Goal: Information Seeking & Learning: Check status

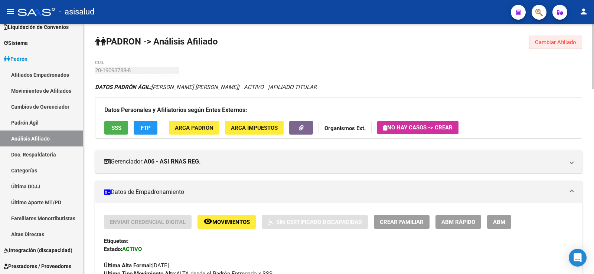
click at [544, 45] on span "Cambiar Afiliado" at bounding box center [555, 42] width 41 height 7
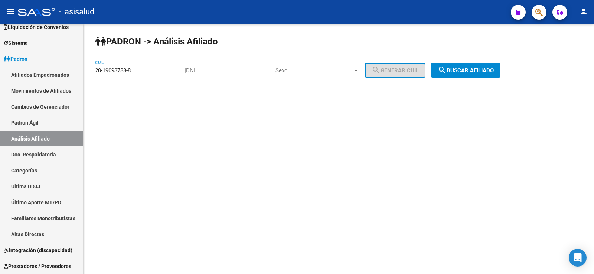
drag, startPoint x: 142, startPoint y: 71, endPoint x: 95, endPoint y: 71, distance: 47.1
click at [95, 71] on div "PADRON -> Análisis Afiliado 20-19093788-8 CUIL | DNI Sexo Sexo search Generar C…" at bounding box center [338, 63] width 511 height 78
click at [465, 71] on span "search Buscar afiliado" at bounding box center [465, 70] width 56 height 7
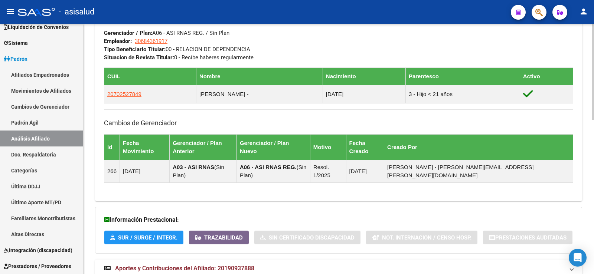
scroll to position [403, 0]
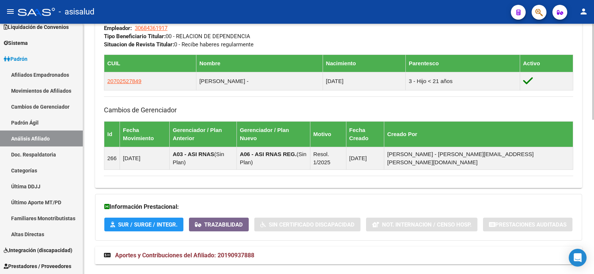
click at [240, 252] on span "Aportes y Contribuciones del Afiliado: 20190937888" at bounding box center [184, 255] width 139 height 7
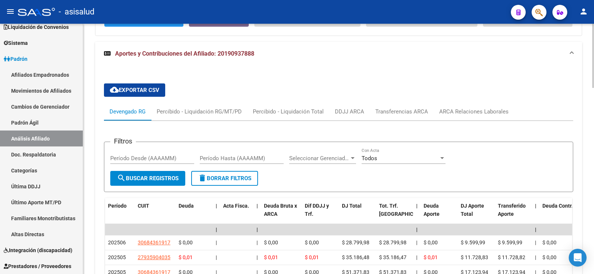
scroll to position [626, 0]
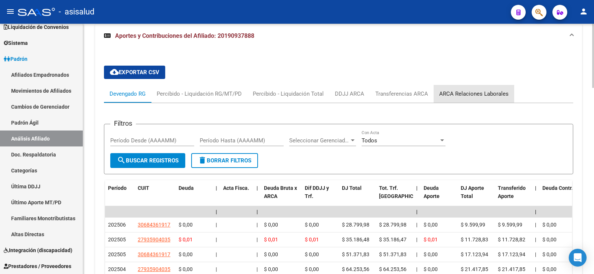
click at [478, 90] on div "ARCA Relaciones Laborales" at bounding box center [473, 94] width 69 height 8
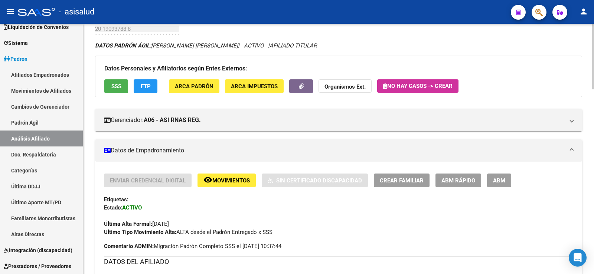
scroll to position [0, 0]
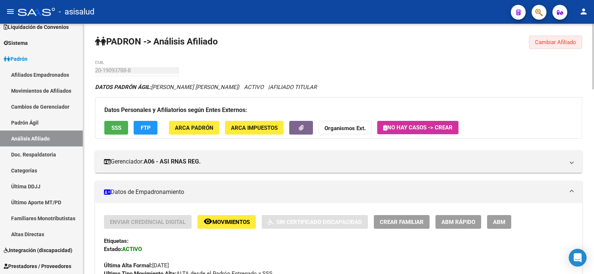
click at [543, 42] on span "Cambiar Afiliado" at bounding box center [555, 42] width 41 height 7
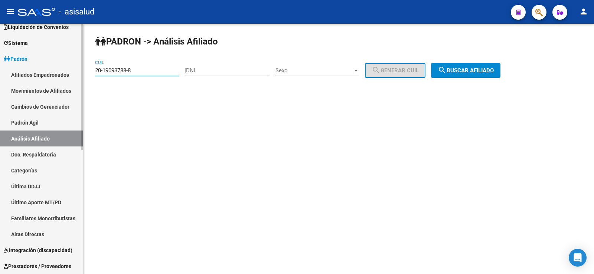
drag, startPoint x: 144, startPoint y: 71, endPoint x: 42, endPoint y: 72, distance: 102.1
click at [42, 72] on mat-sidenav-container "Firma Express Inicio Calendario SSS Instructivos Contacto OS Reportes Tablero d…" at bounding box center [297, 149] width 594 height 250
paste input "95240344-4"
click at [492, 68] on span "search Buscar afiliado" at bounding box center [465, 70] width 56 height 7
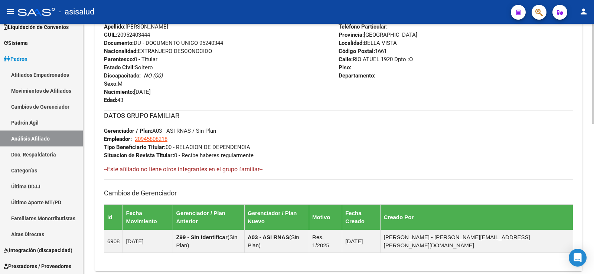
scroll to position [375, 0]
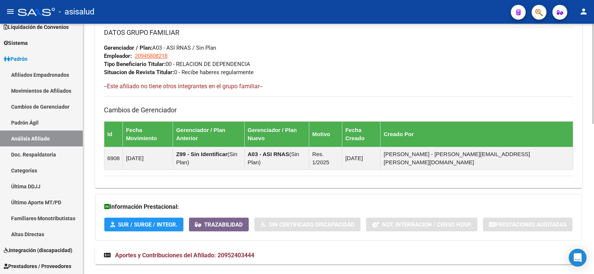
click at [191, 252] on strong "Aportes y Contribuciones del Afiliado: 20952403444" at bounding box center [179, 256] width 150 height 8
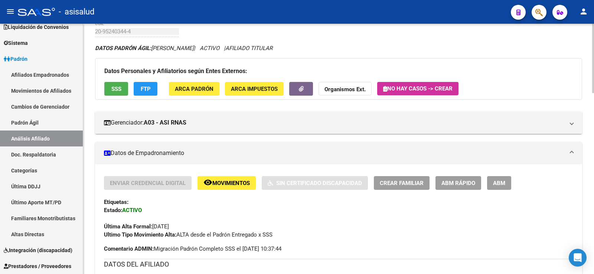
scroll to position [0, 0]
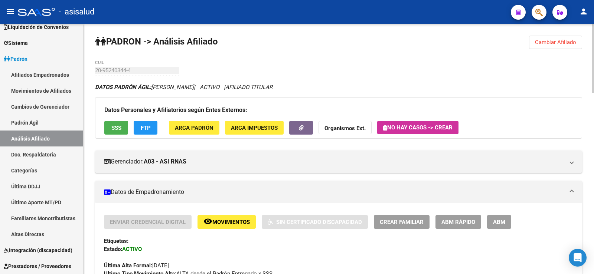
click at [563, 40] on span "Cambiar Afiliado" at bounding box center [555, 42] width 41 height 7
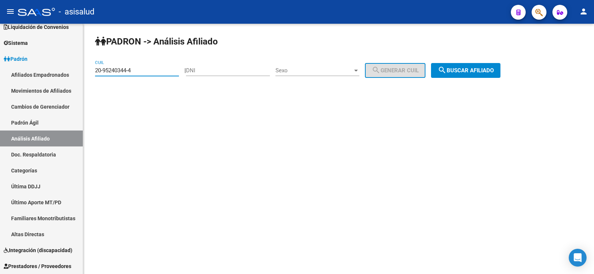
drag, startPoint x: 141, startPoint y: 70, endPoint x: 91, endPoint y: 70, distance: 50.1
click at [91, 70] on div "PADRON -> Análisis Afiliado 20-95240344-4 CUIL | DNI Sexo Sexo search Generar C…" at bounding box center [338, 63] width 511 height 78
paste input "41392815-0"
type input "20-41392815-0"
click at [463, 69] on span "search Buscar afiliado" at bounding box center [465, 70] width 56 height 7
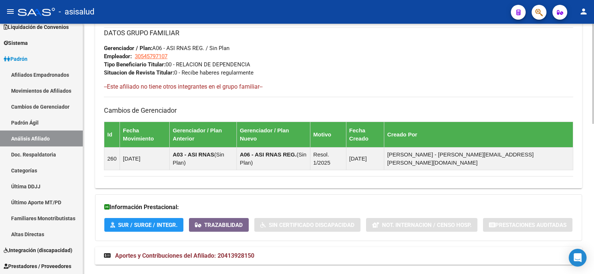
scroll to position [375, 0]
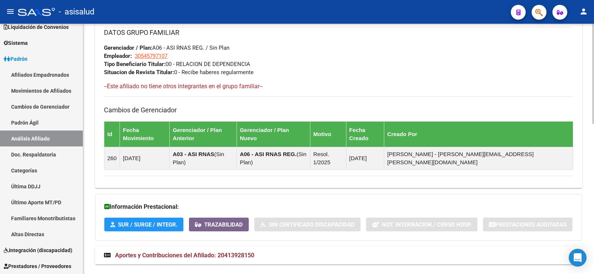
click at [230, 252] on strong "Aportes y Contribuciones del Afiliado: 20413928150" at bounding box center [179, 256] width 150 height 8
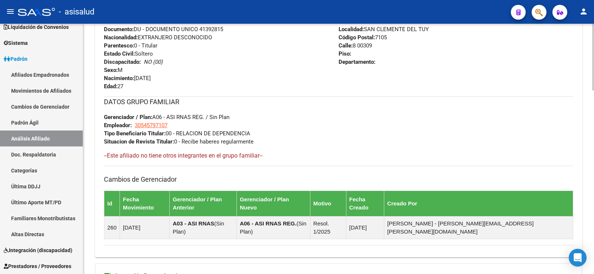
scroll to position [158, 0]
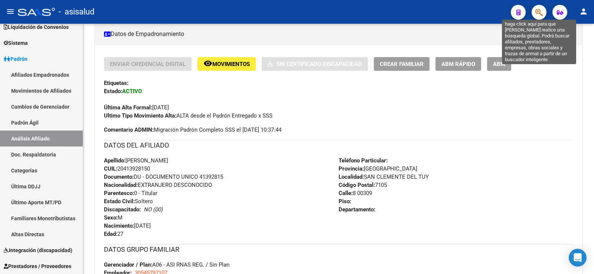
click at [541, 14] on icon "button" at bounding box center [538, 12] width 7 height 9
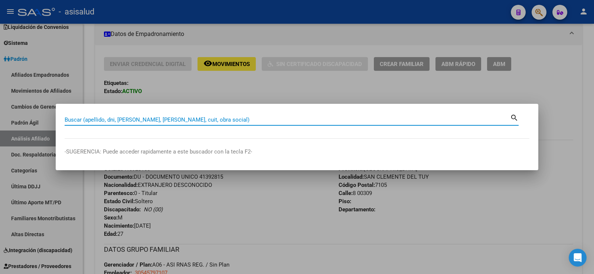
paste input "27.085.601"
click at [84, 120] on input "27.085.601" at bounding box center [287, 120] width 445 height 7
click at [73, 121] on input "27.085601" at bounding box center [287, 120] width 445 height 7
type input "27085601"
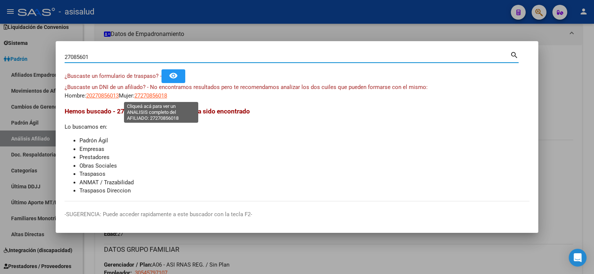
click at [163, 96] on span "27270856018" at bounding box center [150, 95] width 33 height 7
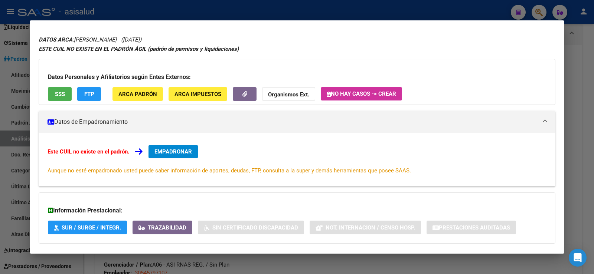
scroll to position [0, 0]
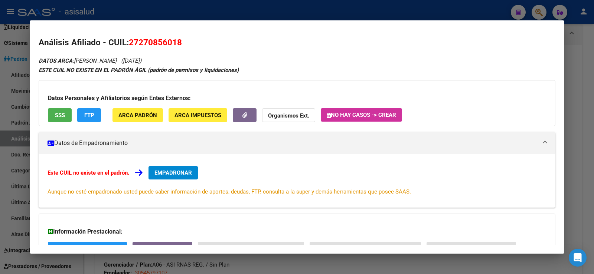
click at [63, 118] on span "SSS" at bounding box center [60, 115] width 10 height 7
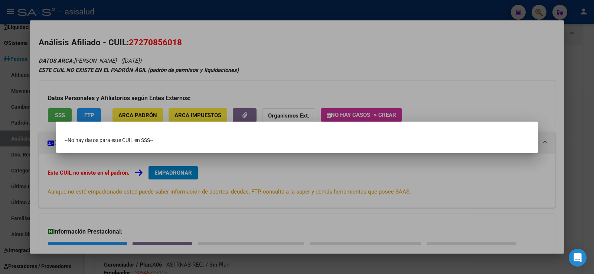
click at [325, 58] on div at bounding box center [297, 137] width 594 height 274
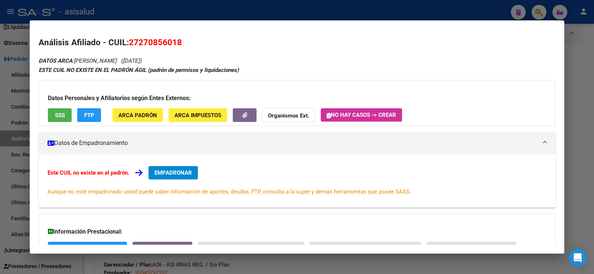
drag, startPoint x: 140, startPoint y: 41, endPoint x: 177, endPoint y: 41, distance: 37.5
click at [177, 41] on span "27270856018" at bounding box center [155, 42] width 53 height 10
copy span "27085601"
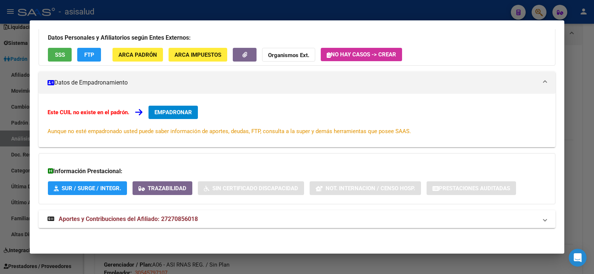
drag, startPoint x: 178, startPoint y: 213, endPoint x: 187, endPoint y: 206, distance: 11.4
click at [178, 213] on mat-expansion-panel-header "Aportes y Contribuciones del Afiliado: 27270856018" at bounding box center [297, 219] width 517 height 18
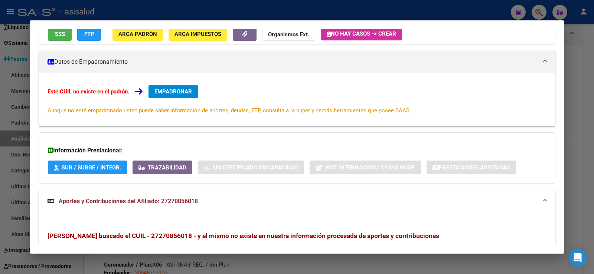
scroll to position [0, 0]
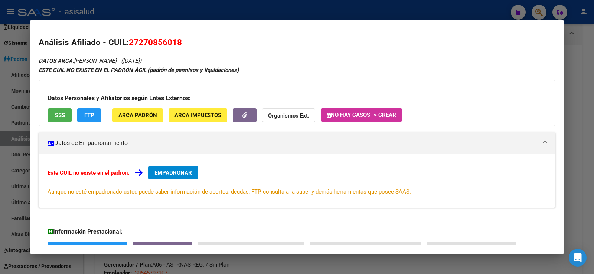
drag, startPoint x: 580, startPoint y: 81, endPoint x: 499, endPoint y: 2, distance: 112.8
click at [579, 80] on div at bounding box center [297, 137] width 594 height 274
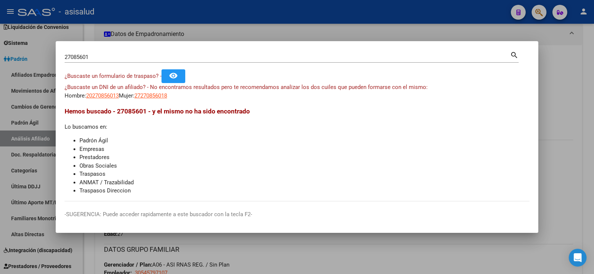
click at [283, 33] on div at bounding box center [297, 137] width 594 height 274
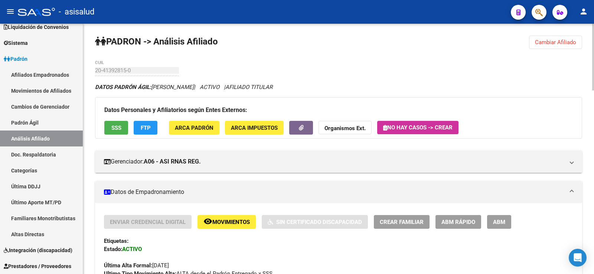
click at [556, 44] on span "Cambiar Afiliado" at bounding box center [555, 42] width 41 height 7
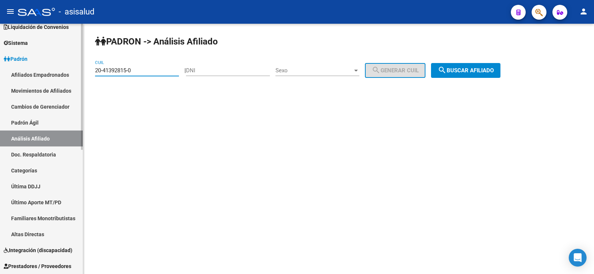
drag, startPoint x: 147, startPoint y: 70, endPoint x: 53, endPoint y: 70, distance: 94.3
click at [53, 70] on mat-sidenav-container "Firma Express Inicio Calendario SSS Instructivos Contacto OS Reportes Tablero d…" at bounding box center [297, 149] width 594 height 250
paste input "16917189-1"
type input "20-16917189-1"
click at [476, 64] on button "search Buscar afiliado" at bounding box center [465, 70] width 69 height 15
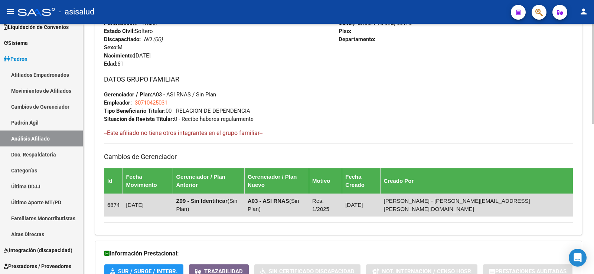
scroll to position [375, 0]
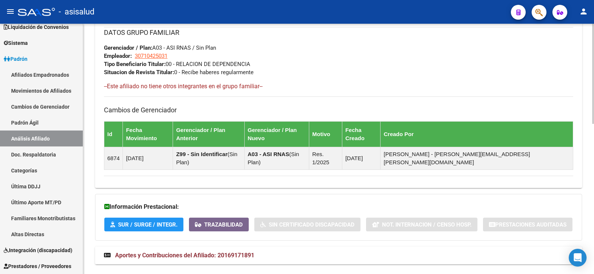
click at [216, 252] on strong "Aportes y Contribuciones del Afiliado: 20169171891" at bounding box center [179, 256] width 150 height 8
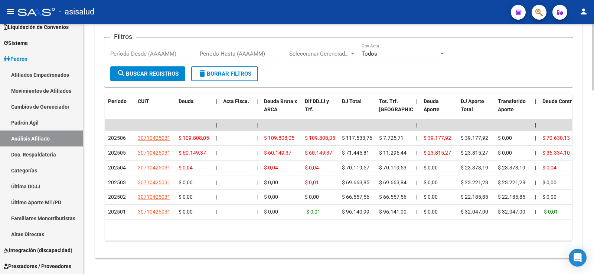
scroll to position [686, 0]
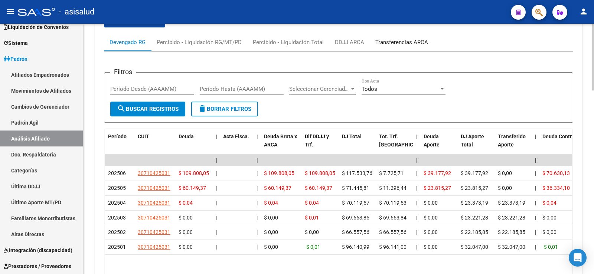
click at [403, 38] on div "Transferencias ARCA" at bounding box center [401, 42] width 53 height 8
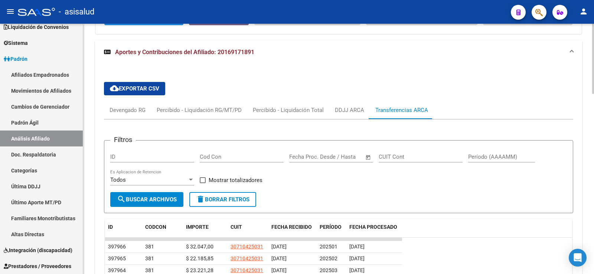
scroll to position [644, 0]
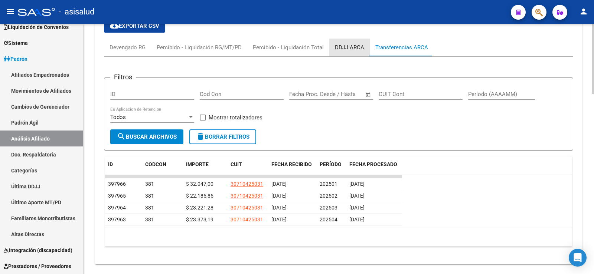
click at [354, 43] on div "DDJJ ARCA" at bounding box center [349, 47] width 29 height 8
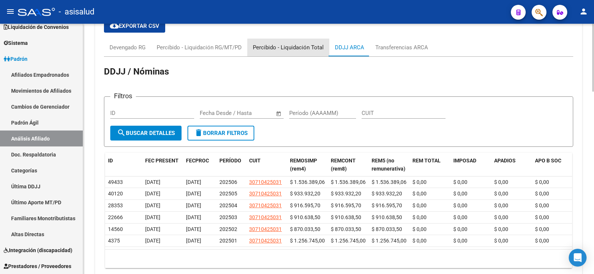
click at [290, 43] on div "Percibido - Liquidación Total" at bounding box center [288, 47] width 71 height 8
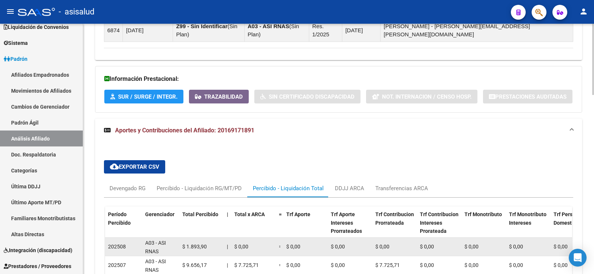
scroll to position [632, 0]
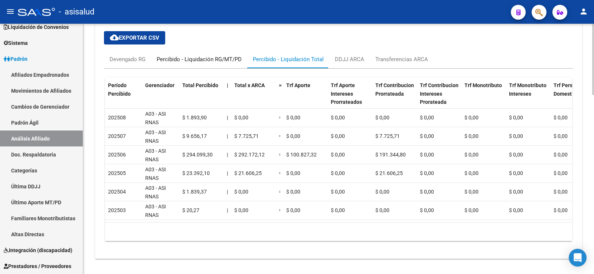
click at [216, 55] on div "Percibido - Liquidación RG/MT/PD" at bounding box center [199, 59] width 85 height 8
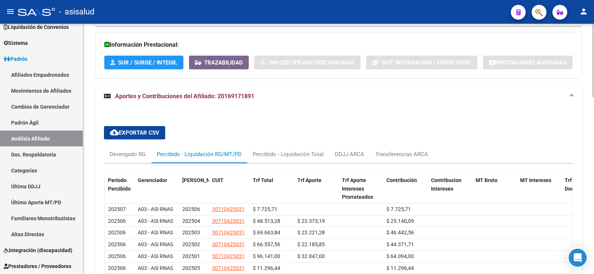
scroll to position [574, 0]
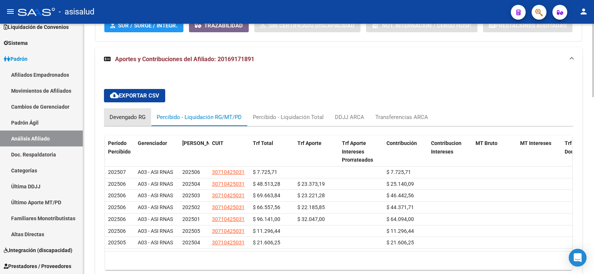
click at [132, 113] on div "Devengado RG" at bounding box center [127, 117] width 36 height 8
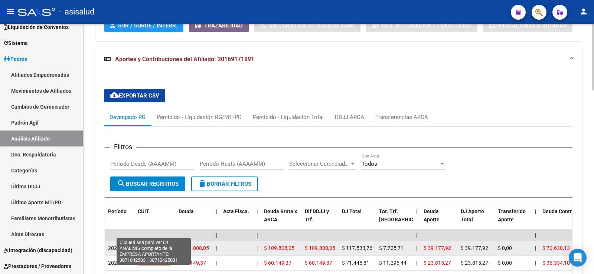
click at [154, 245] on span "30710425031" at bounding box center [154, 248] width 33 height 6
type textarea "30710425031"
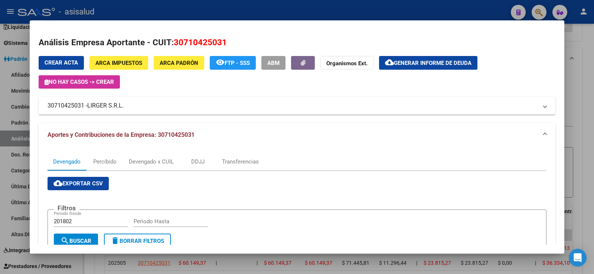
click at [303, 7] on div at bounding box center [297, 137] width 594 height 274
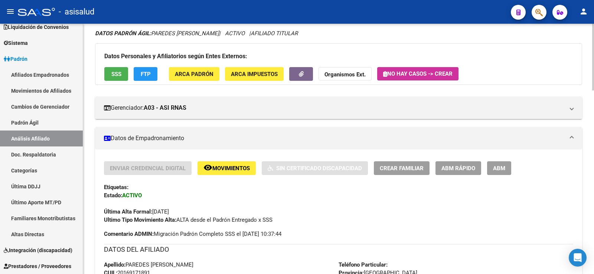
scroll to position [0, 0]
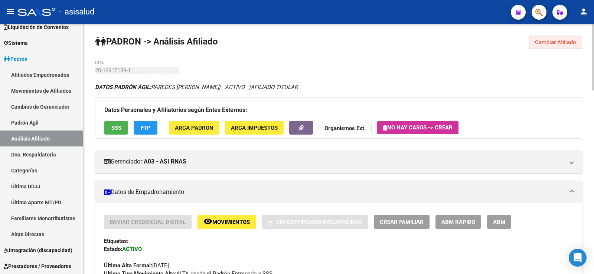
click at [548, 42] on span "Cambiar Afiliado" at bounding box center [555, 42] width 41 height 7
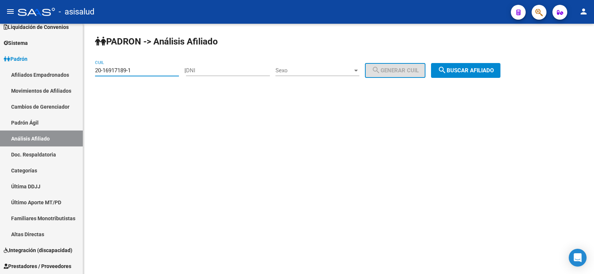
drag, startPoint x: 139, startPoint y: 71, endPoint x: 92, endPoint y: 71, distance: 47.1
click at [92, 71] on div "PADRON -> Análisis Afiliado 20-16917189-1 CUIL | DNI Sexo Sexo search Generar C…" at bounding box center [338, 63] width 511 height 78
paste input "7930424-5"
click at [465, 71] on span "search Buscar afiliado" at bounding box center [465, 70] width 56 height 7
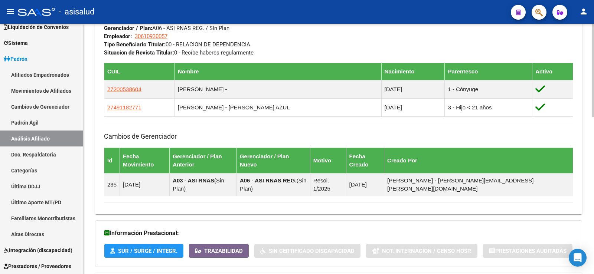
scroll to position [421, 0]
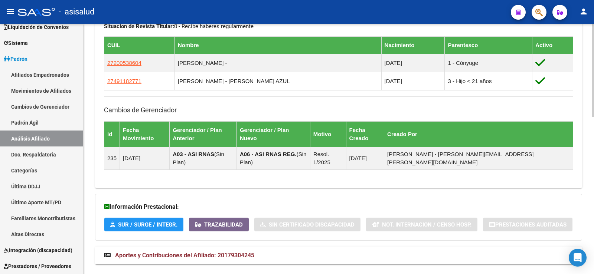
click at [231, 252] on strong "Aportes y Contribuciones del Afiliado: 20179304245" at bounding box center [179, 256] width 150 height 8
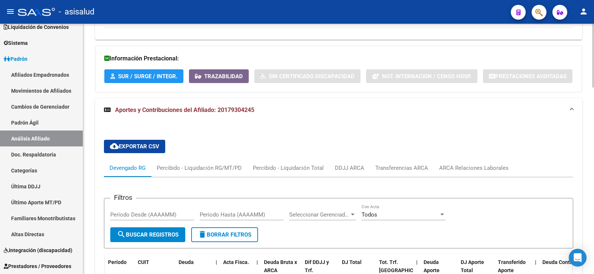
scroll to position [681, 0]
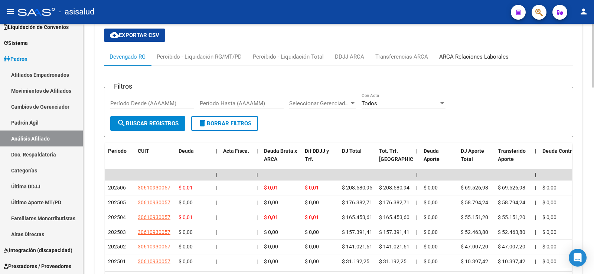
click at [467, 53] on div "ARCA Relaciones Laborales" at bounding box center [473, 57] width 69 height 8
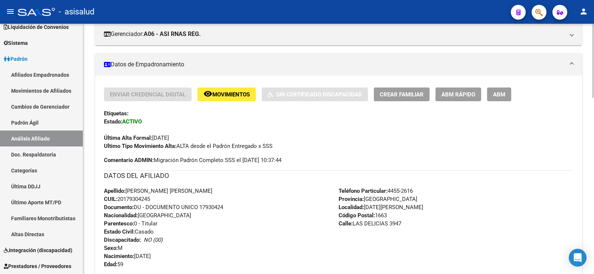
scroll to position [0, 0]
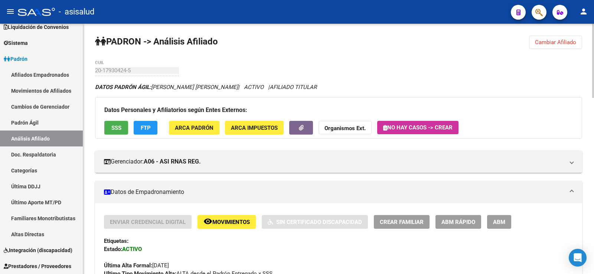
click at [547, 43] on span "Cambiar Afiliado" at bounding box center [555, 42] width 41 height 7
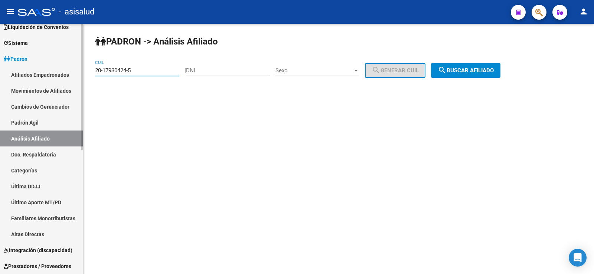
drag, startPoint x: 143, startPoint y: 73, endPoint x: 82, endPoint y: 73, distance: 60.9
click at [82, 73] on mat-sidenav-container "Firma Express Inicio Calendario SSS Instructivos Contacto OS Reportes Tablero d…" at bounding box center [297, 149] width 594 height 250
paste input "32479713-1"
type input "20-32479713-1"
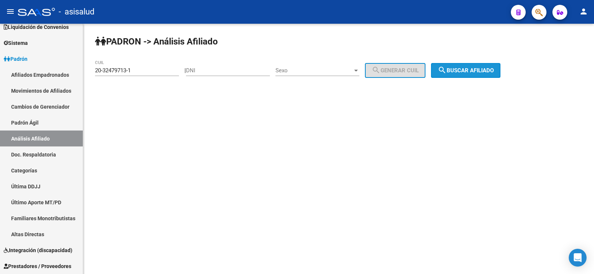
click at [456, 65] on button "search Buscar afiliado" at bounding box center [465, 70] width 69 height 15
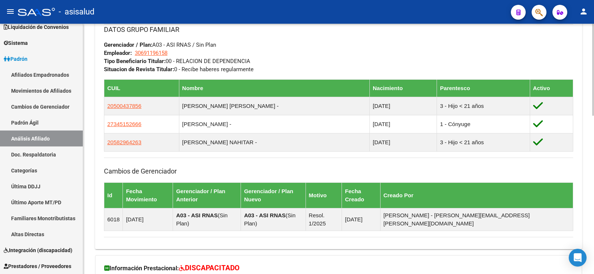
scroll to position [432, 0]
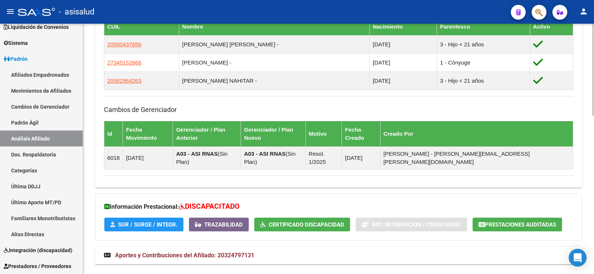
click at [253, 252] on strong "Aportes y Contribuciones del Afiliado: 20324797131" at bounding box center [179, 256] width 150 height 8
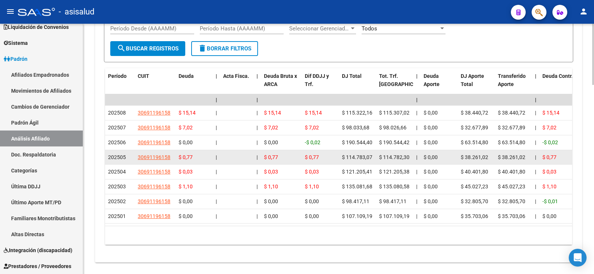
scroll to position [773, 0]
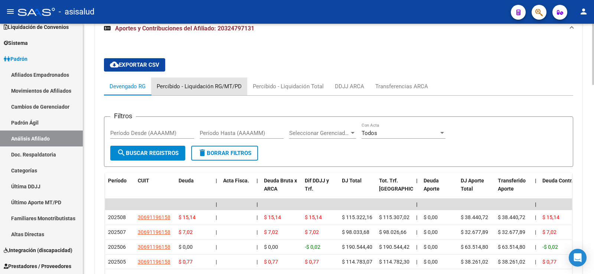
click at [223, 82] on div "Percibido - Liquidación RG/MT/PD" at bounding box center [199, 86] width 85 height 8
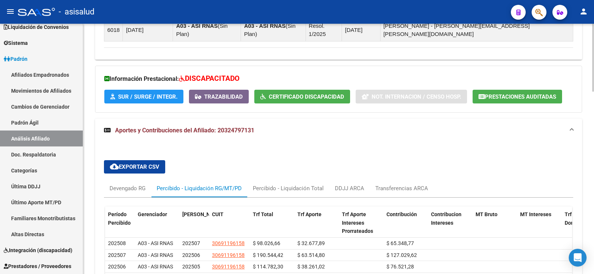
scroll to position [662, 0]
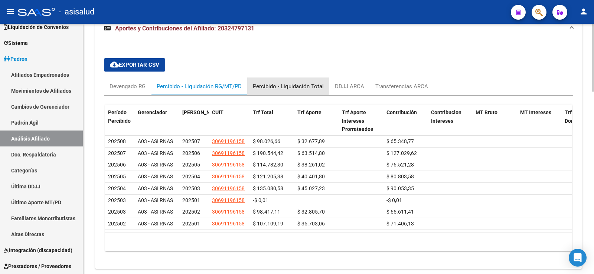
click at [287, 78] on div "Percibido - Liquidación Total" at bounding box center [288, 87] width 82 height 18
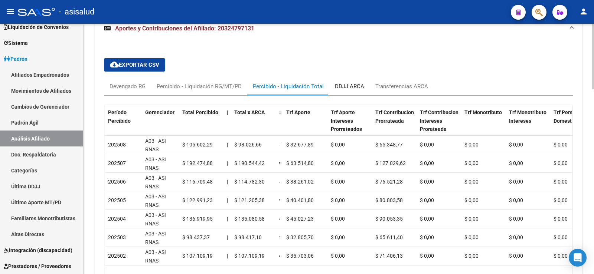
click at [347, 82] on div "DDJJ ARCA" at bounding box center [349, 86] width 29 height 8
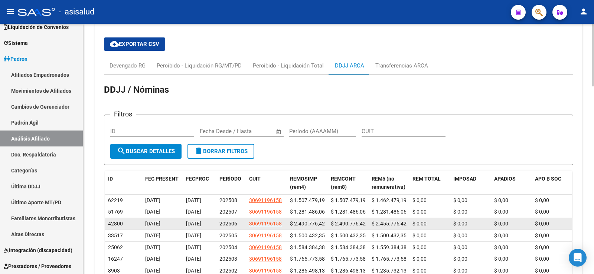
scroll to position [677, 0]
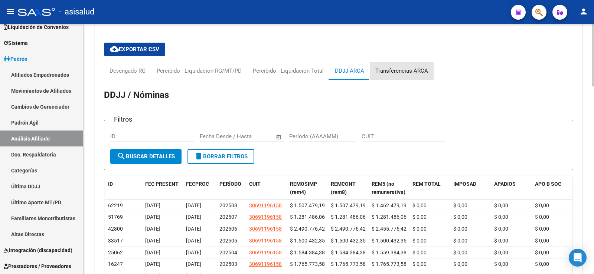
click at [411, 62] on div "Transferencias ARCA" at bounding box center [402, 71] width 64 height 18
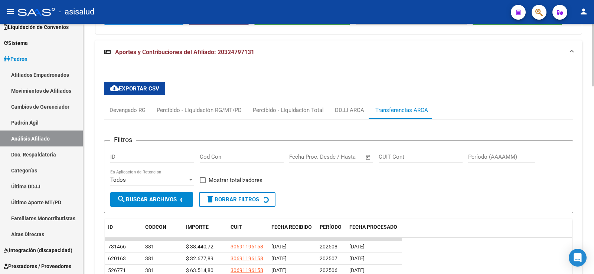
scroll to position [672, 0]
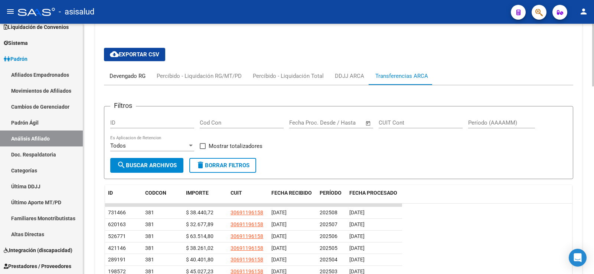
click at [134, 72] on div "Devengado RG" at bounding box center [127, 76] width 36 height 8
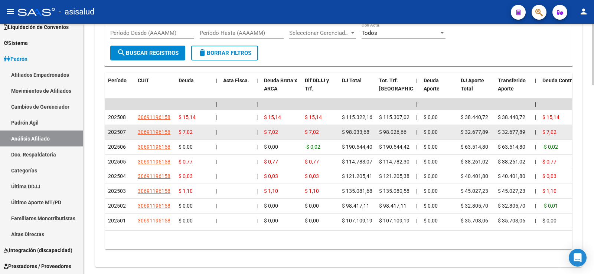
scroll to position [773, 0]
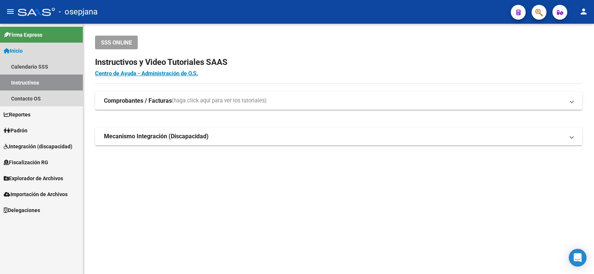
click at [22, 51] on span "Inicio" at bounding box center [13, 51] width 19 height 8
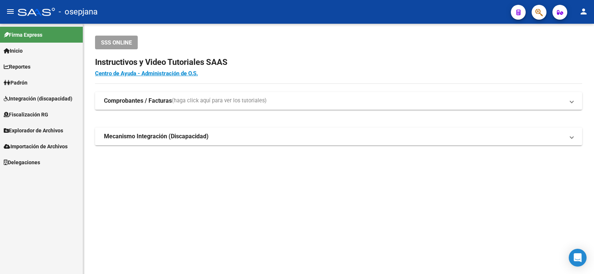
click at [31, 85] on link "Padrón" at bounding box center [41, 83] width 83 height 16
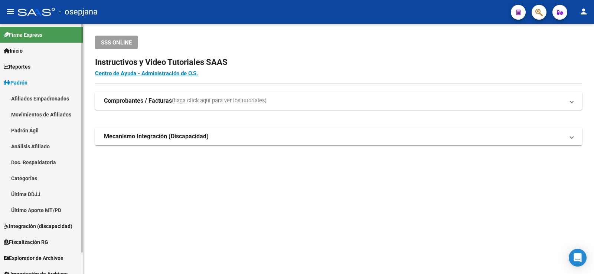
click at [38, 147] on link "Análisis Afiliado" at bounding box center [41, 146] width 83 height 16
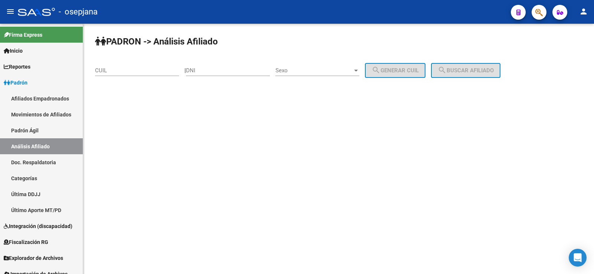
click at [138, 71] on input "CUIL" at bounding box center [137, 70] width 84 height 7
paste input "20-33226201-8"
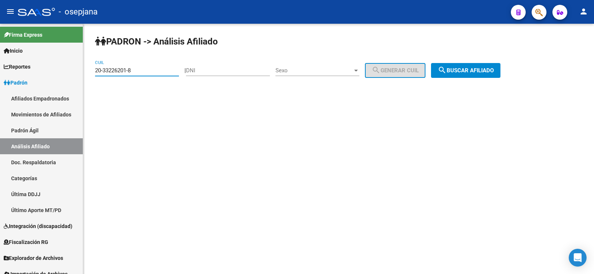
type input "20-33226201-8"
click at [463, 68] on span "search Buscar afiliado" at bounding box center [465, 70] width 56 height 7
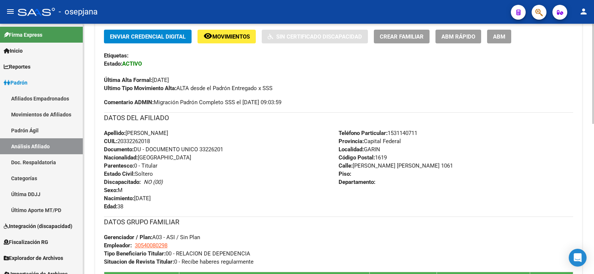
scroll to position [376, 0]
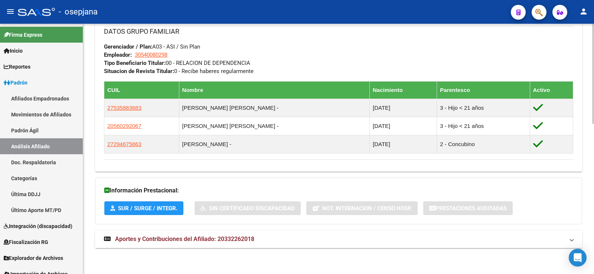
click at [203, 240] on span "Aportes y Contribuciones del Afiliado: 20332262018" at bounding box center [184, 239] width 139 height 7
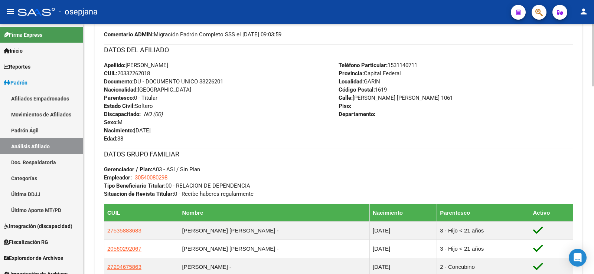
scroll to position [382, 0]
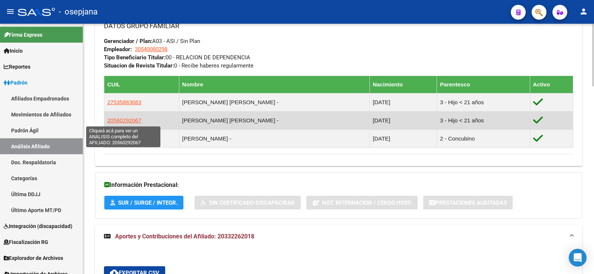
click at [124, 121] on span "20560292067" at bounding box center [124, 120] width 34 height 6
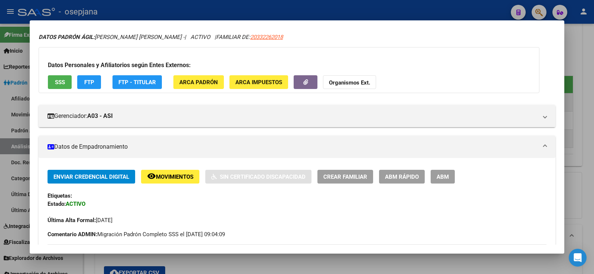
scroll to position [37, 0]
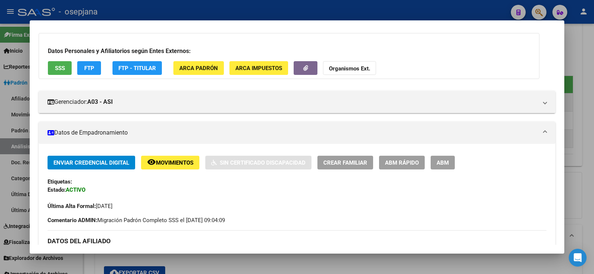
click at [62, 64] on button "SSS" at bounding box center [60, 68] width 24 height 14
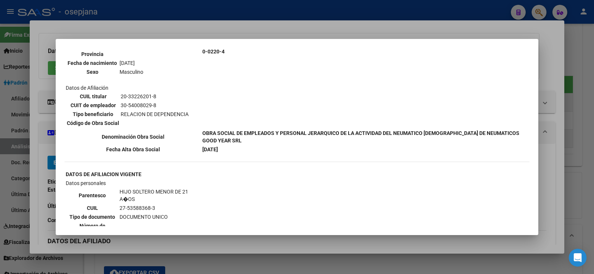
scroll to position [594, 0]
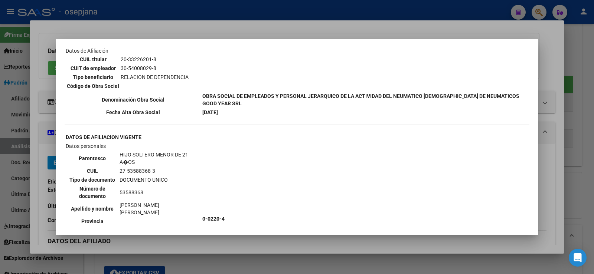
click at [315, 35] on div at bounding box center [297, 137] width 594 height 274
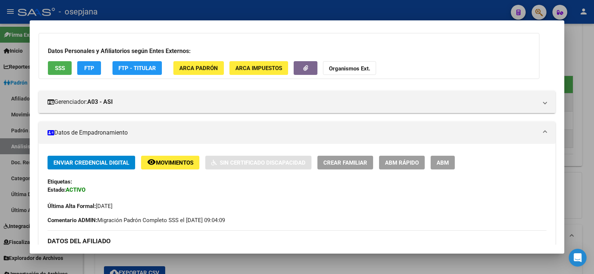
click at [321, 10] on div at bounding box center [297, 137] width 594 height 274
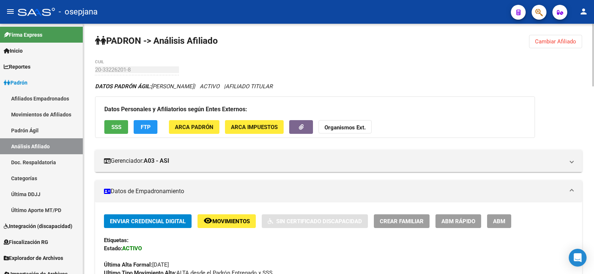
scroll to position [0, 0]
